Goal: Find specific page/section: Find specific page/section

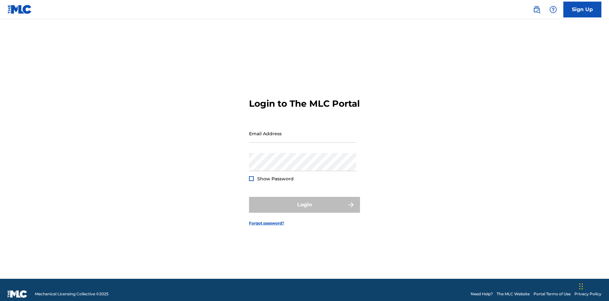
scroll to position [8, 0]
click at [302, 130] on input "Email Address" at bounding box center [302, 133] width 107 height 18
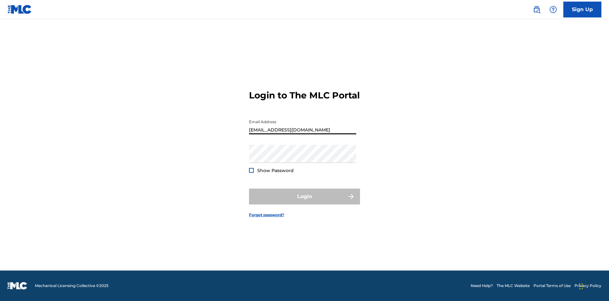
type input "Duke.McTesterson@gmail.com"
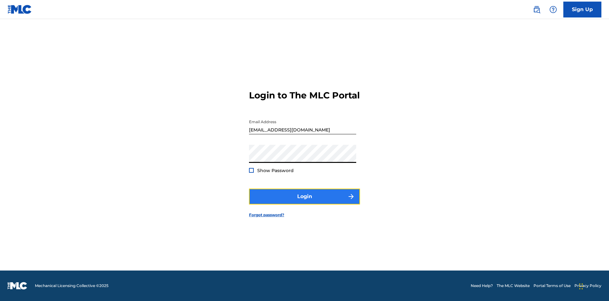
click at [304, 202] on button "Login" at bounding box center [304, 196] width 111 height 16
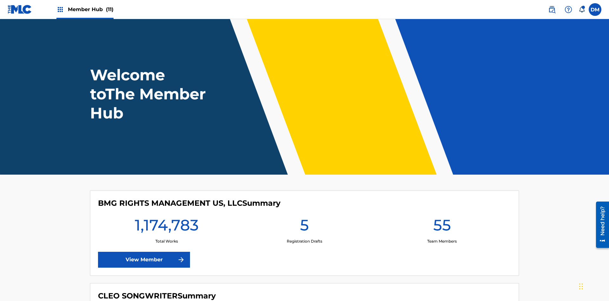
click at [90, 9] on span "Member Hub (11)" at bounding box center [91, 9] width 46 height 7
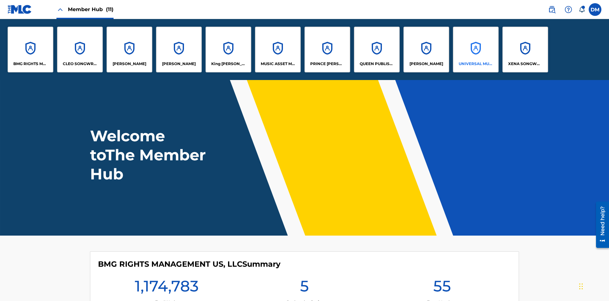
click at [475, 64] on p "UNIVERSAL MUSIC PUB GROUP" at bounding box center [475, 64] width 35 height 6
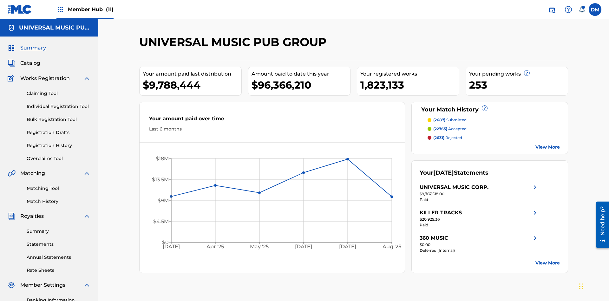
scroll to position [21, 0]
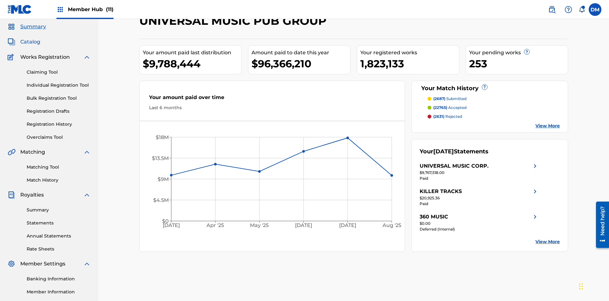
click at [30, 42] on span "Catalog" at bounding box center [30, 42] width 20 height 8
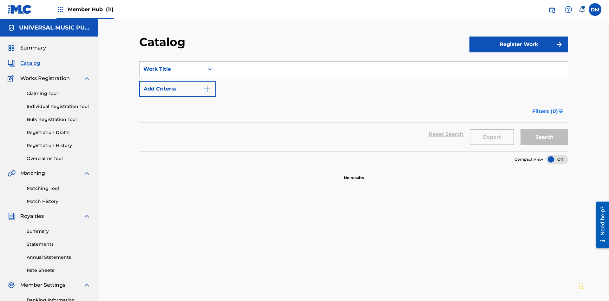
click at [545, 107] on span "Filters ( 0 )" at bounding box center [545, 111] width 26 height 8
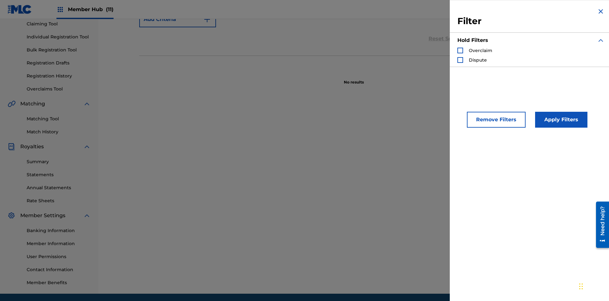
click at [460, 50] on div "Search Form" at bounding box center [460, 51] width 6 height 6
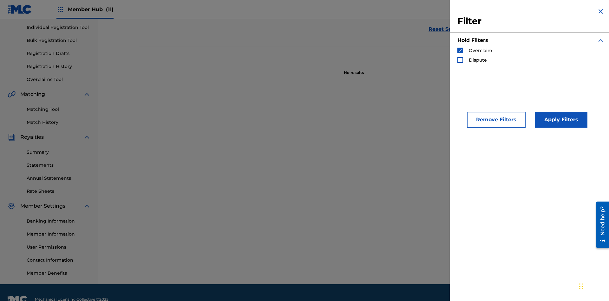
scroll to position [93, 0]
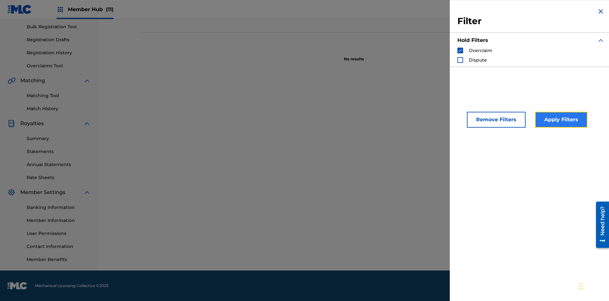
click at [560, 120] on button "Apply Filters" at bounding box center [561, 120] width 52 height 16
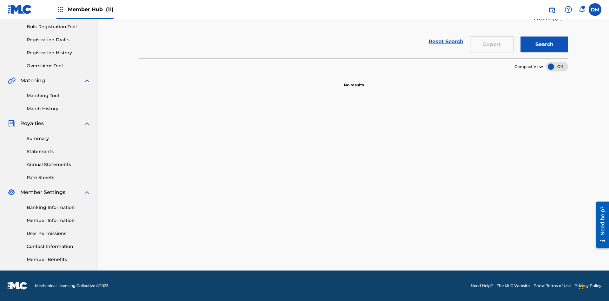
scroll to position [69, 0]
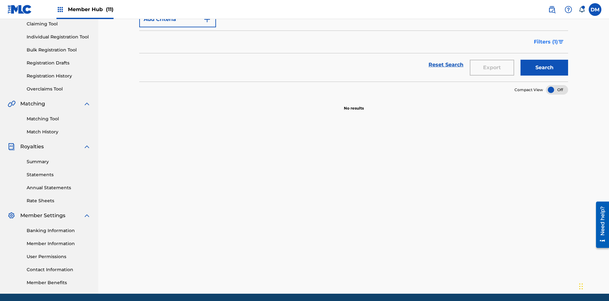
click at [545, 42] on span "Filters ( 1 )" at bounding box center [546, 42] width 24 height 8
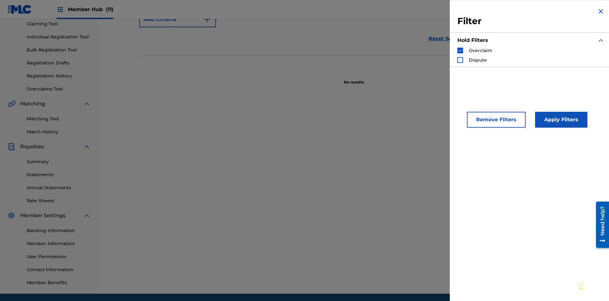
click at [460, 50] on img "Search Form" at bounding box center [460, 50] width 4 height 4
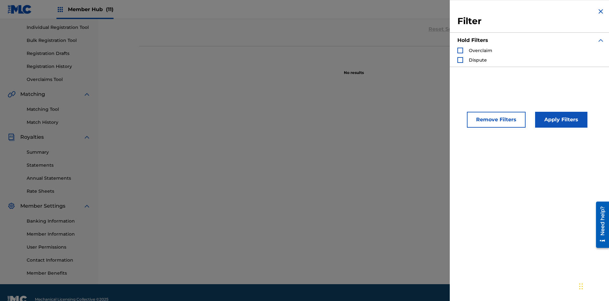
scroll to position [93, 0]
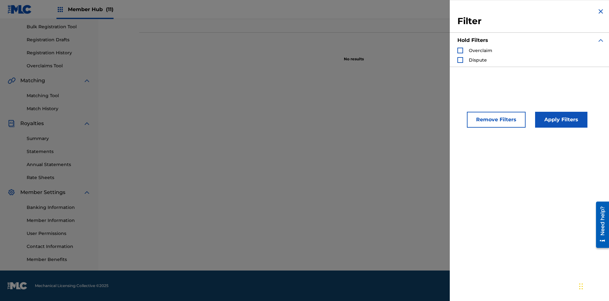
click at [460, 60] on div "Search Form" at bounding box center [460, 60] width 6 height 6
click at [560, 120] on button "Apply Filters" at bounding box center [561, 120] width 52 height 16
